Goal: Share content

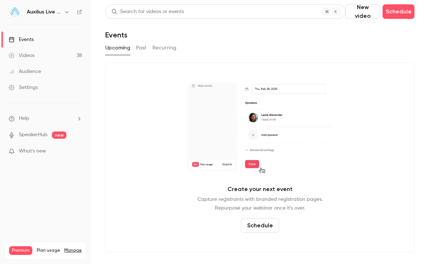
click at [58, 13] on h6 "Auxilius Live Sessions" at bounding box center [44, 11] width 34 height 7
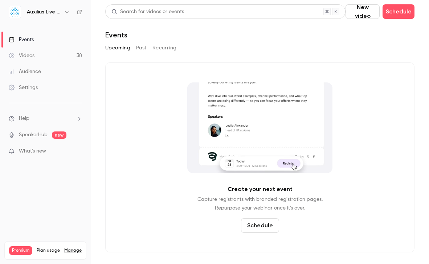
click at [70, 13] on button "button" at bounding box center [66, 12] width 9 height 9
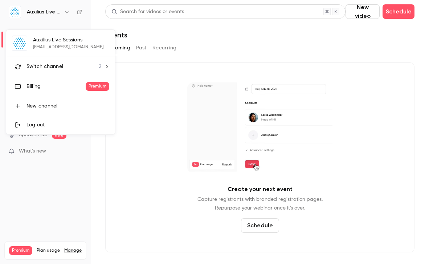
click at [65, 73] on li "Switch channel 2" at bounding box center [60, 66] width 109 height 19
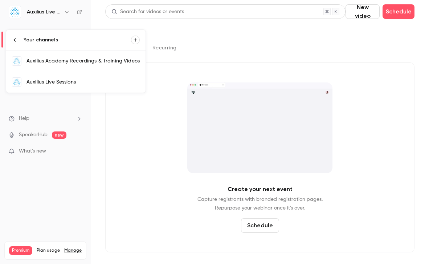
click at [67, 65] on link "Auxilius Academy Recordings & Training Videos" at bounding box center [75, 60] width 139 height 21
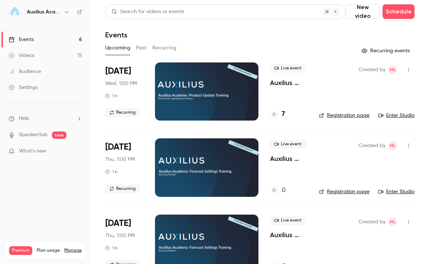
click at [242, 108] on div at bounding box center [206, 91] width 103 height 58
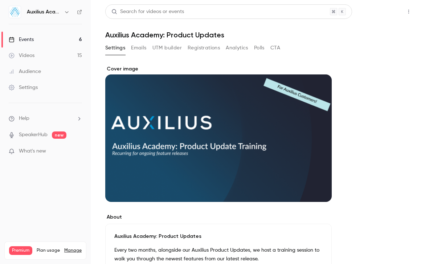
click at [377, 11] on button "Share" at bounding box center [382, 11] width 29 height 15
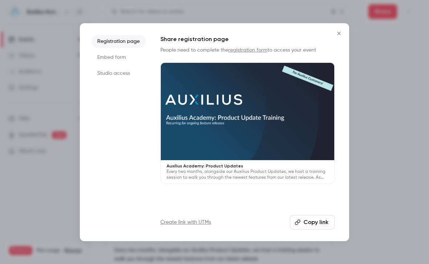
click at [311, 221] on button "Copy link" at bounding box center [312, 222] width 45 height 15
